Goal: Find specific page/section: Find specific page/section

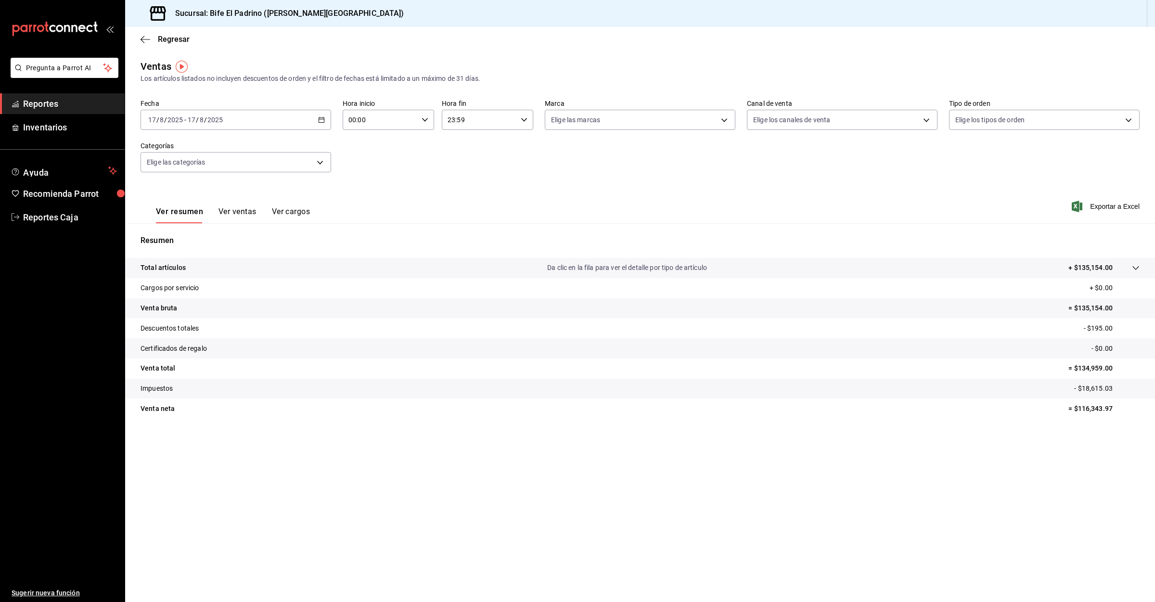
click at [38, 102] on span "Reportes" at bounding box center [70, 103] width 94 height 13
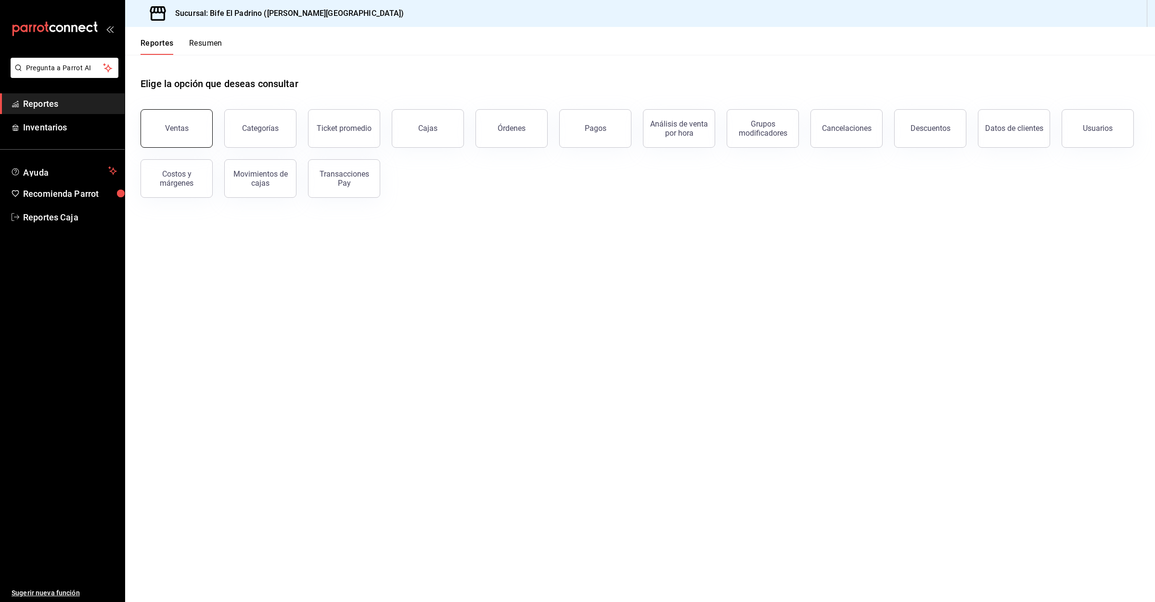
click at [188, 126] on button "Ventas" at bounding box center [177, 128] width 72 height 38
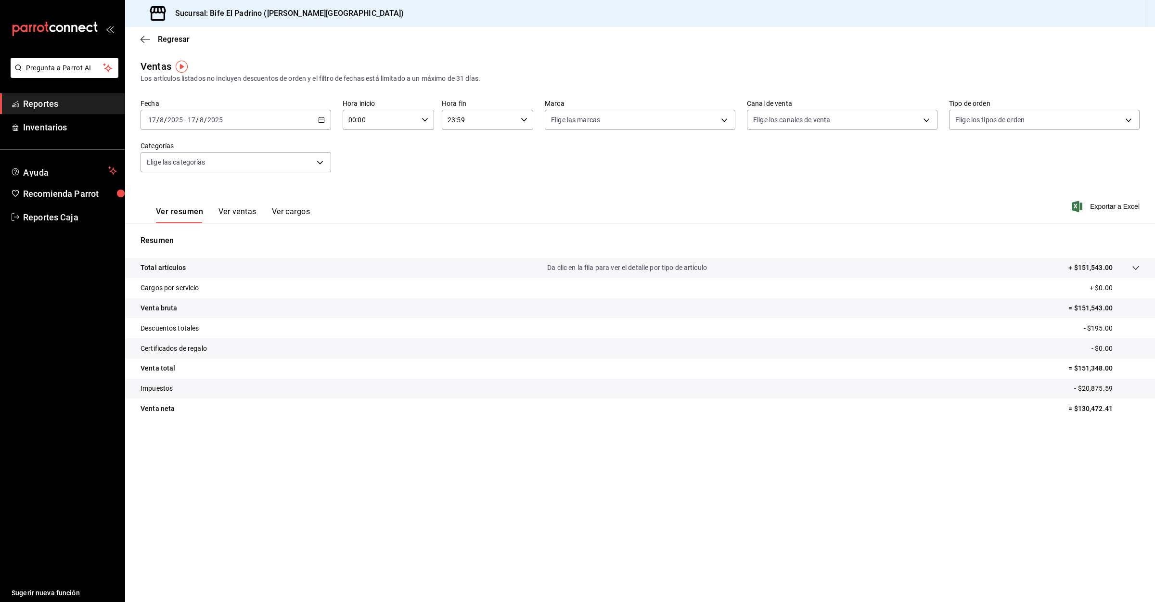
click at [63, 100] on span "Reportes" at bounding box center [70, 103] width 94 height 13
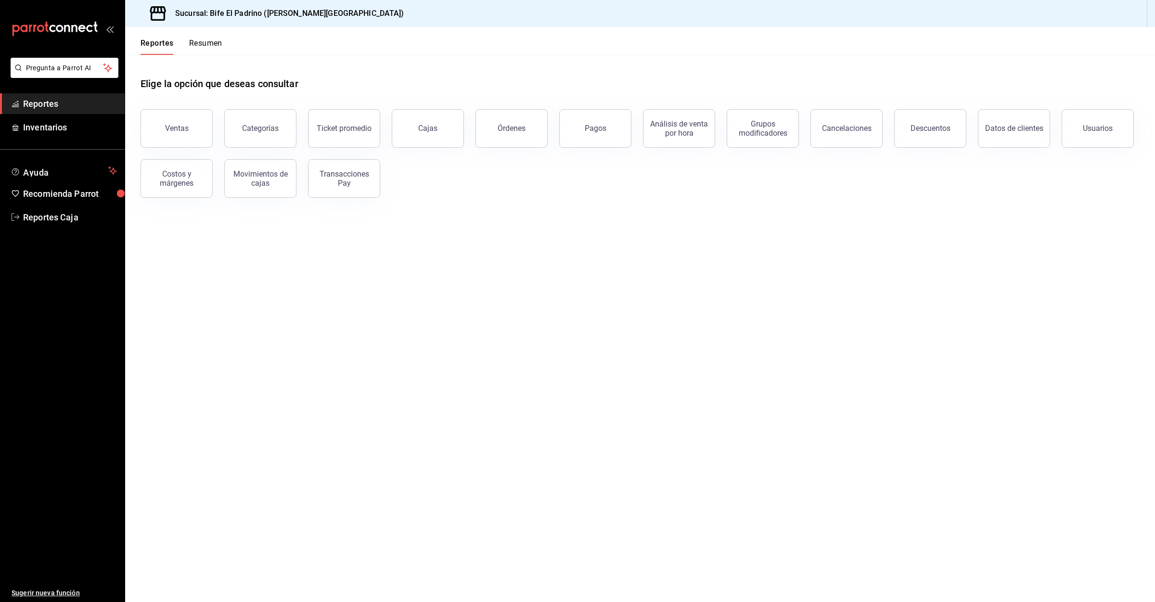
drag, startPoint x: 227, startPoint y: 127, endPoint x: 201, endPoint y: 127, distance: 26.0
click at [225, 127] on div "Categorías" at bounding box center [255, 123] width 84 height 50
click at [191, 126] on button "Ventas" at bounding box center [177, 128] width 72 height 38
